Goal: Information Seeking & Learning: Understand process/instructions

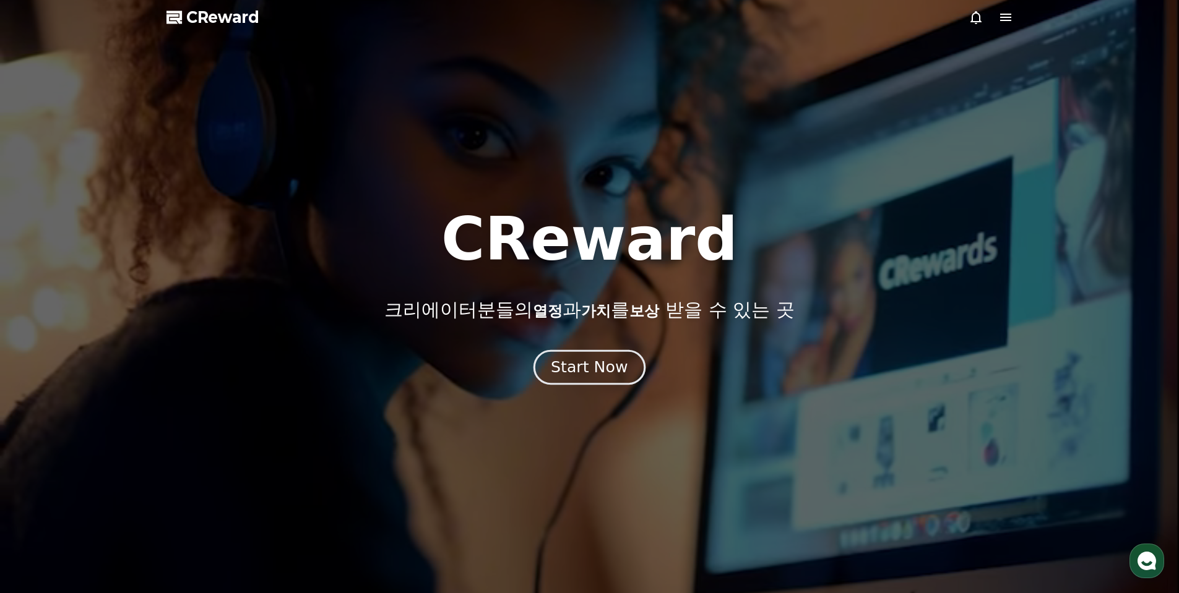
click at [589, 374] on div "Start Now" at bounding box center [589, 367] width 77 height 21
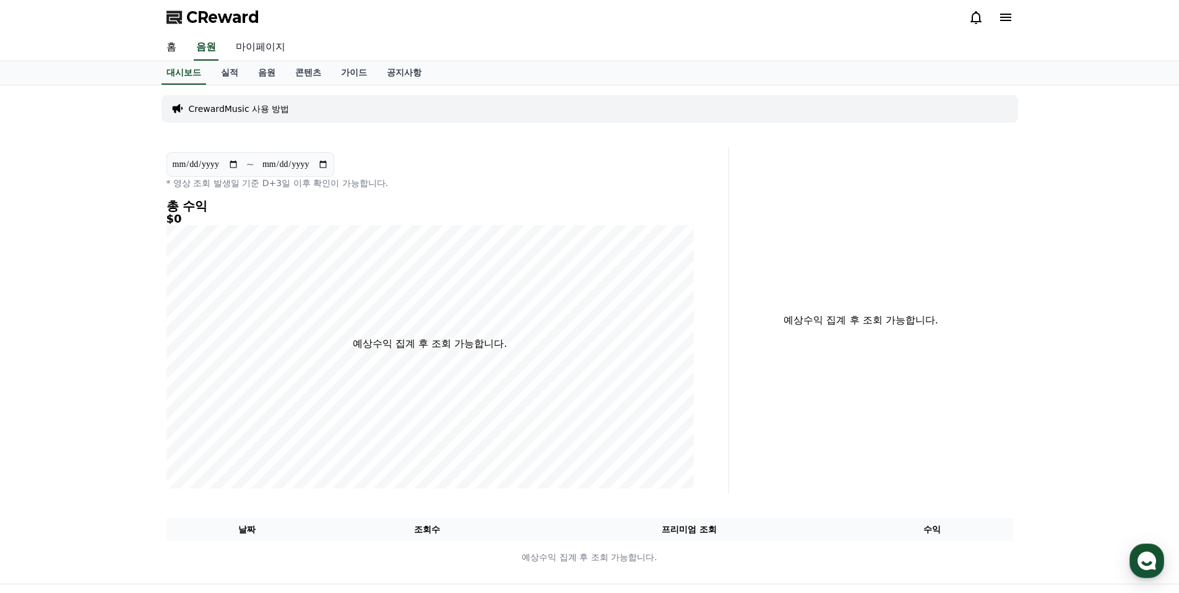
click at [259, 50] on link "마이페이지" at bounding box center [260, 48] width 69 height 26
select select "**********"
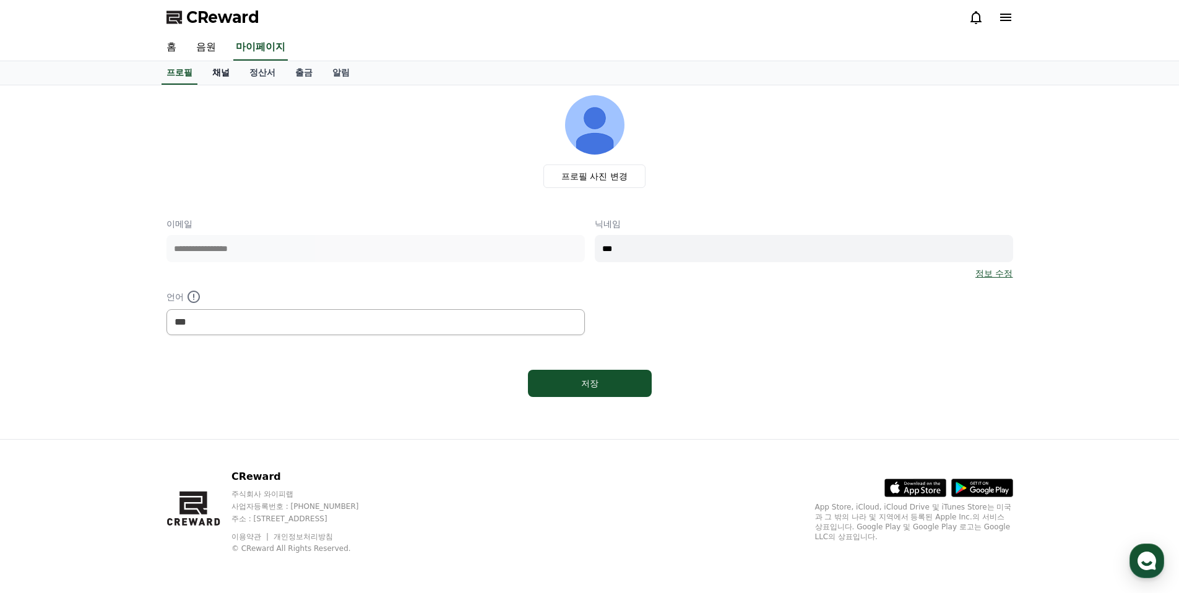
click at [218, 71] on link "채널" at bounding box center [220, 73] width 37 height 24
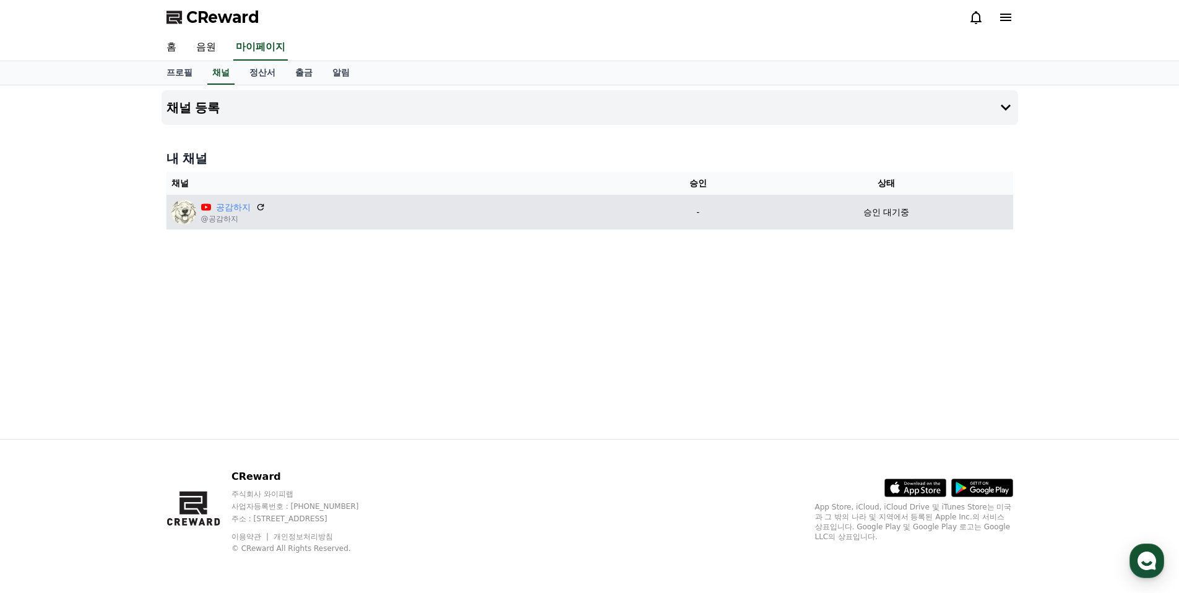
click at [894, 218] on p "승인 대기중" at bounding box center [886, 212] width 46 height 13
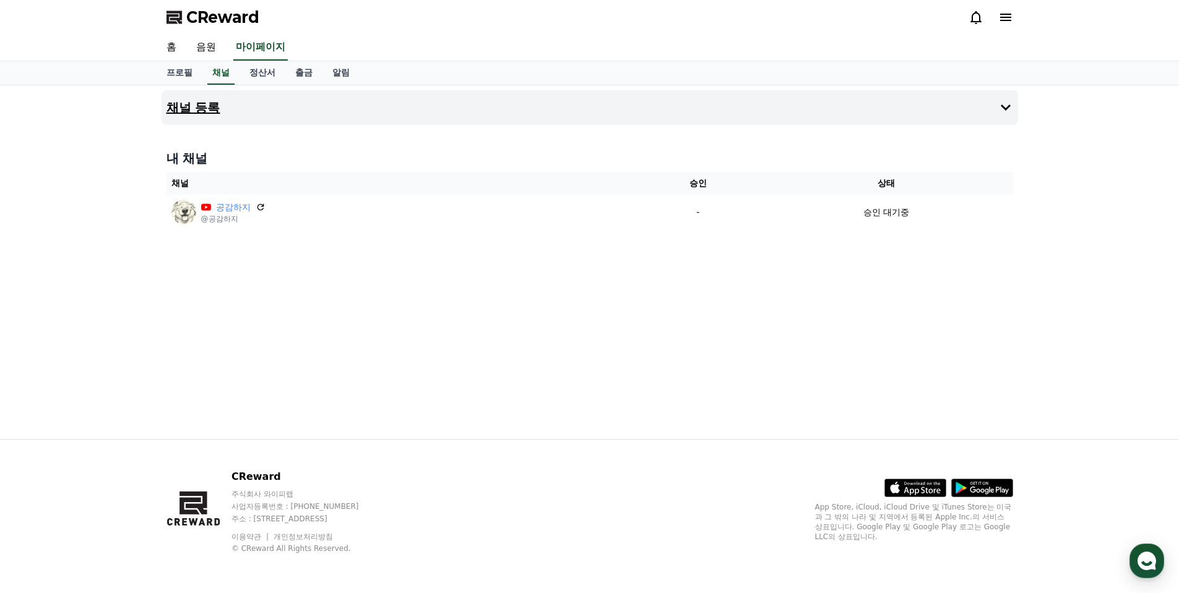
click at [194, 101] on h4 "채널 등록" at bounding box center [193, 108] width 54 height 14
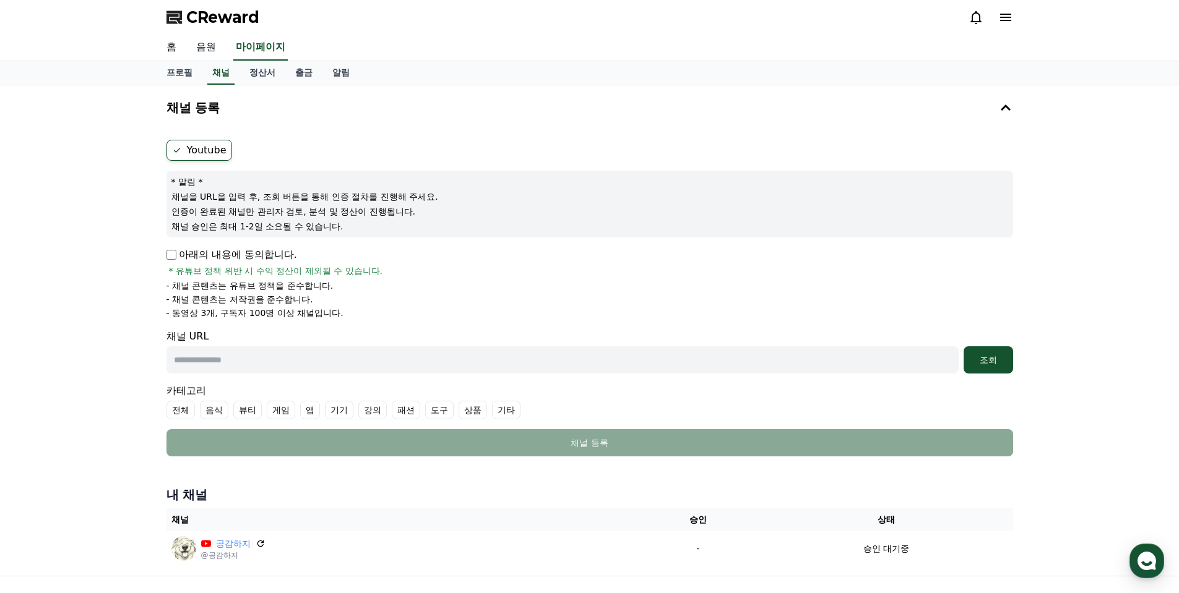
click at [210, 53] on link "음원" at bounding box center [206, 48] width 40 height 26
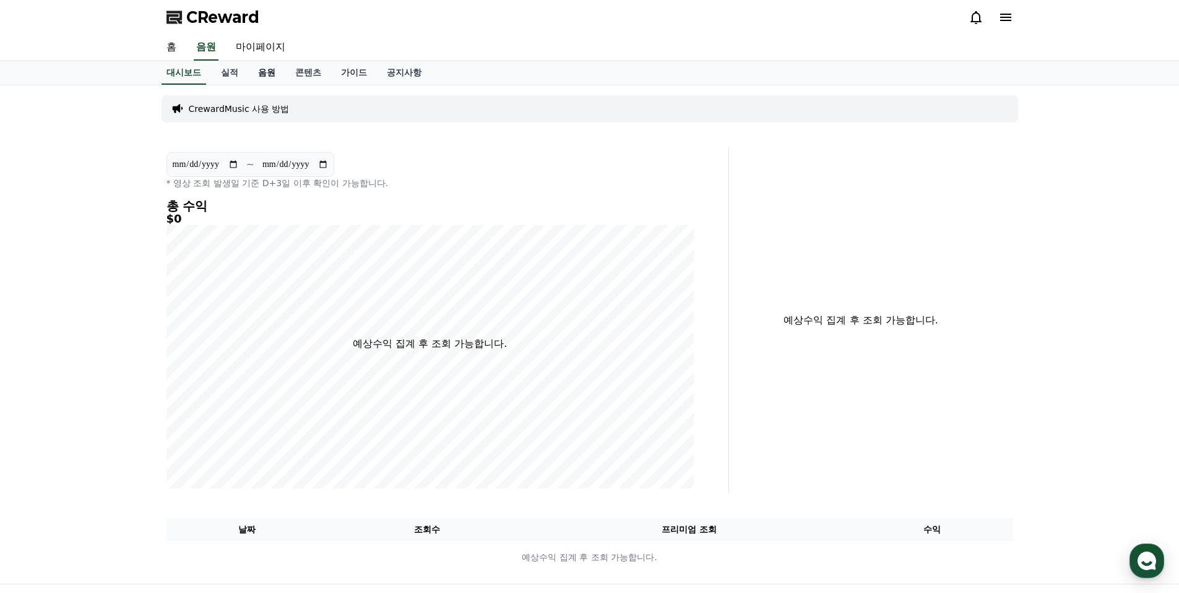
click at [267, 72] on link "음원" at bounding box center [266, 73] width 37 height 24
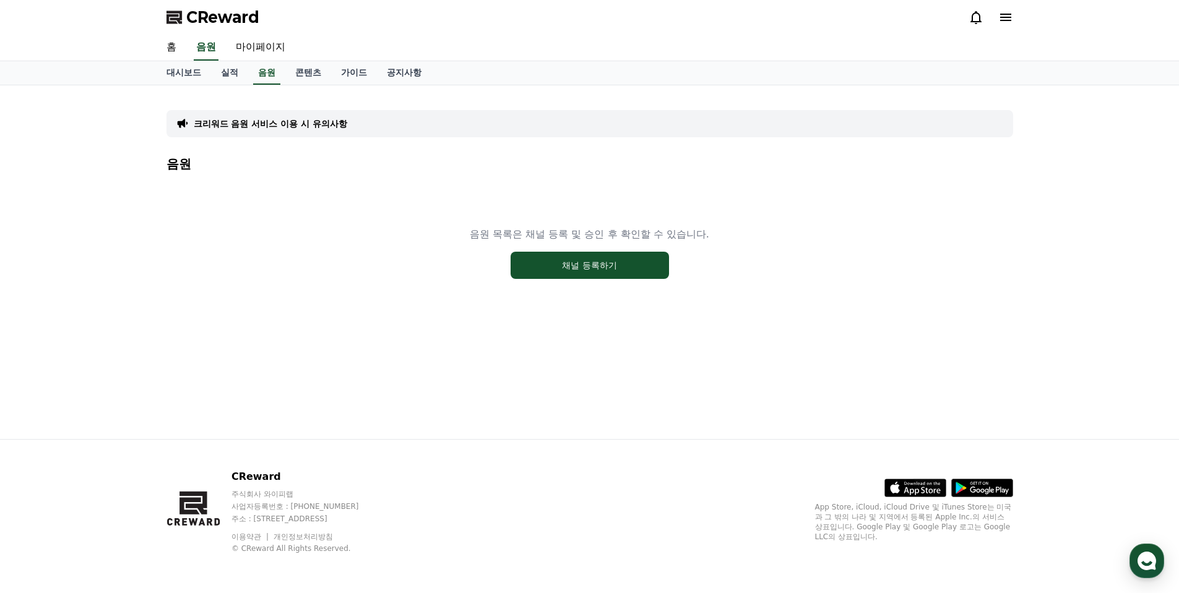
drag, startPoint x: 1133, startPoint y: 1, endPoint x: 309, endPoint y: 128, distance: 833.5
click at [309, 128] on p "크리워드 음원 서비스 이용 시 유의사항" at bounding box center [270, 124] width 153 height 12
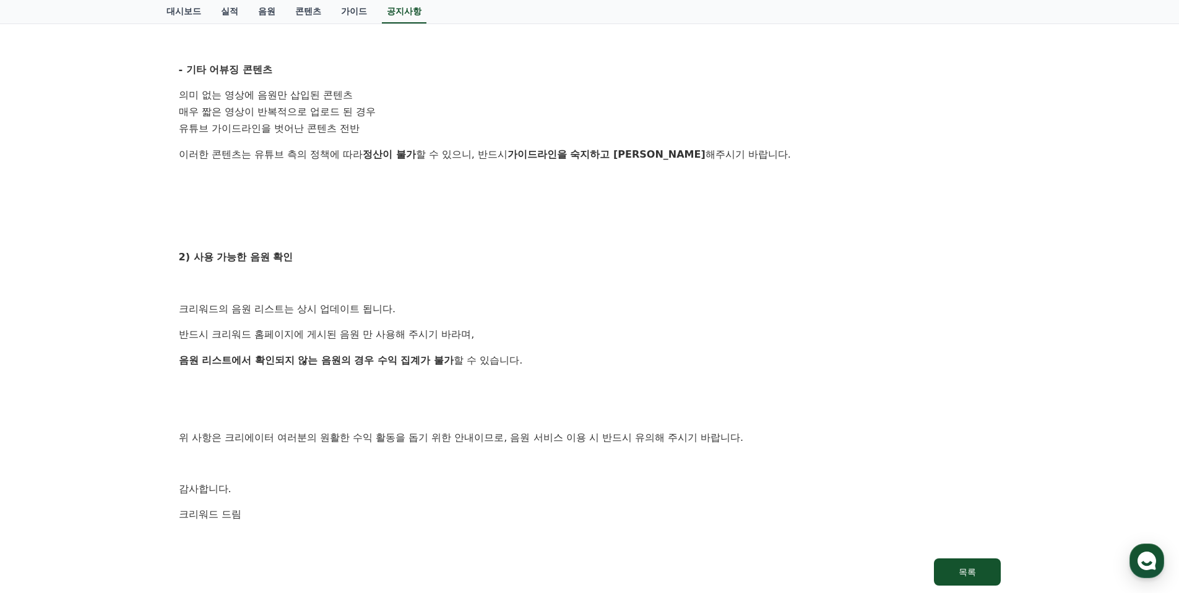
scroll to position [680, 0]
